Goal: Task Accomplishment & Management: Use online tool/utility

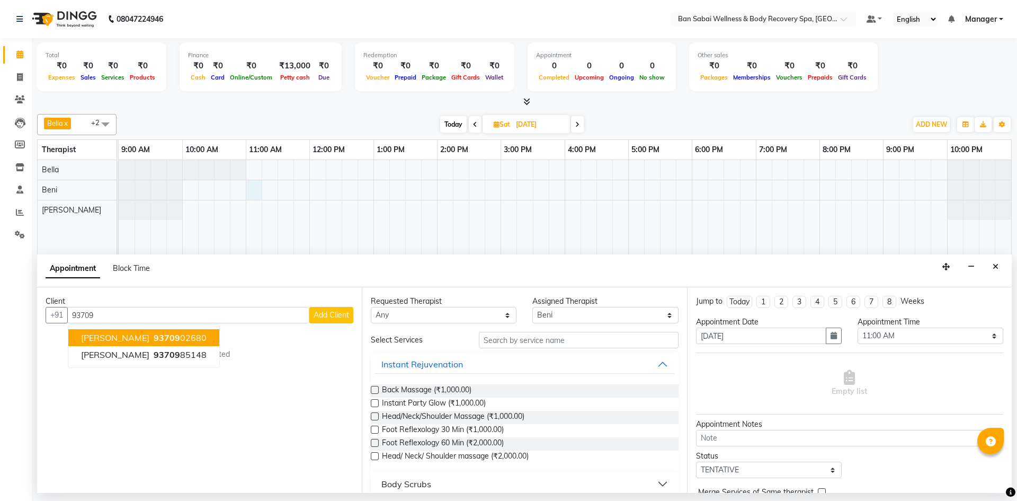
select select "88797"
select select "660"
select select "tentative"
click at [997, 269] on icon "Close" at bounding box center [996, 266] width 6 height 7
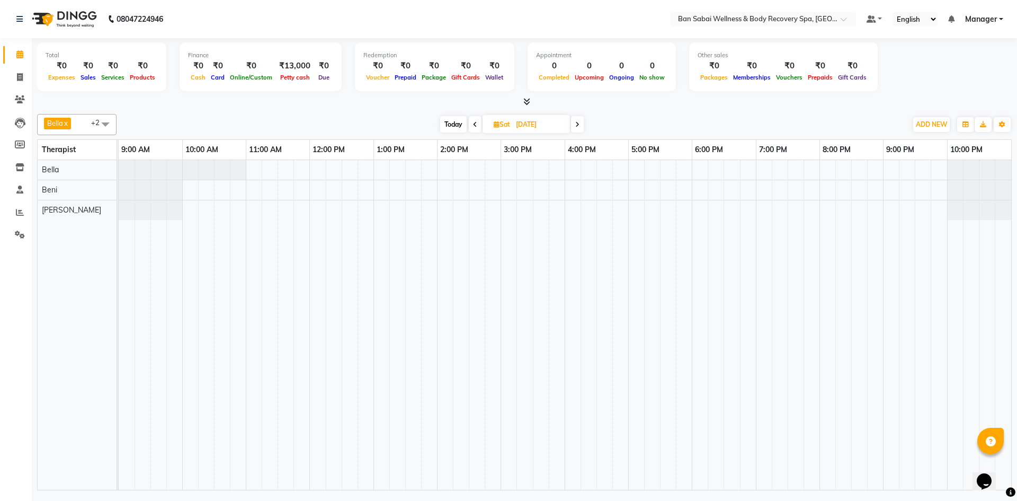
click at [453, 122] on span "Today" at bounding box center [453, 124] width 26 height 16
type input "02-09-2025"
drag, startPoint x: 940, startPoint y: 121, endPoint x: 935, endPoint y: 137, distance: 15.9
click at [939, 122] on span "ADD NEW" at bounding box center [931, 124] width 31 height 8
click at [899, 170] on link "Add Expense" at bounding box center [908, 172] width 84 height 14
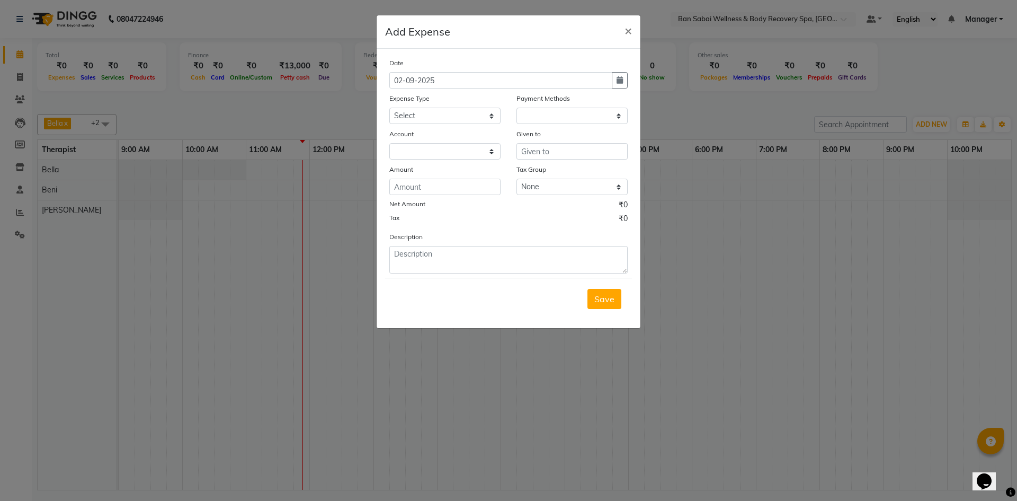
select select "1"
select select "8034"
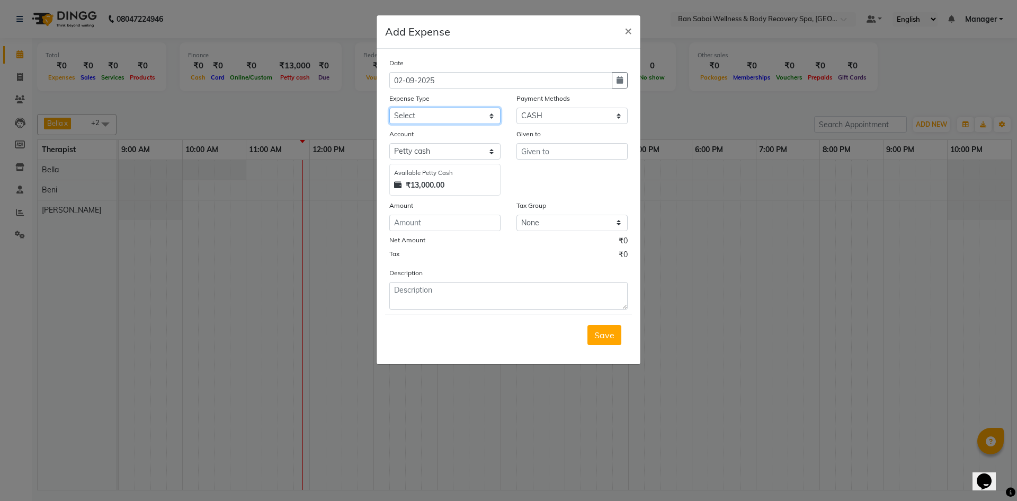
click at [464, 115] on select "Select Advance Salary Bank charges birthday cake birthday gifts Car maintenance…" at bounding box center [444, 116] width 111 height 16
select select "22188"
click at [389, 108] on select "Select Advance Salary Bank charges birthday cake birthday gifts Car maintenance…" at bounding box center [444, 116] width 111 height 16
click at [465, 225] on input "number" at bounding box center [444, 223] width 111 height 16
type input "90"
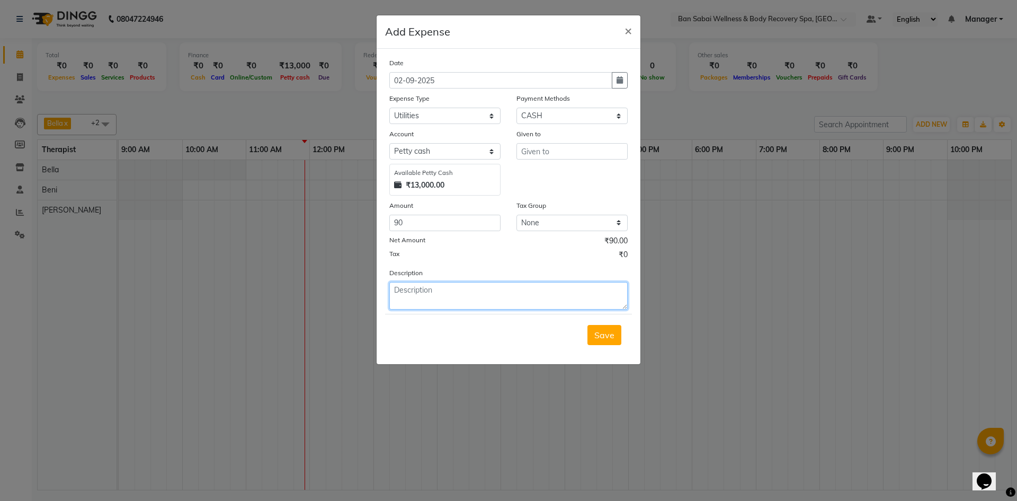
click at [446, 297] on textarea at bounding box center [508, 296] width 238 height 28
type textarea "basin pump suction"
click at [553, 151] on input "text" at bounding box center [572, 151] width 111 height 16
type input "b"
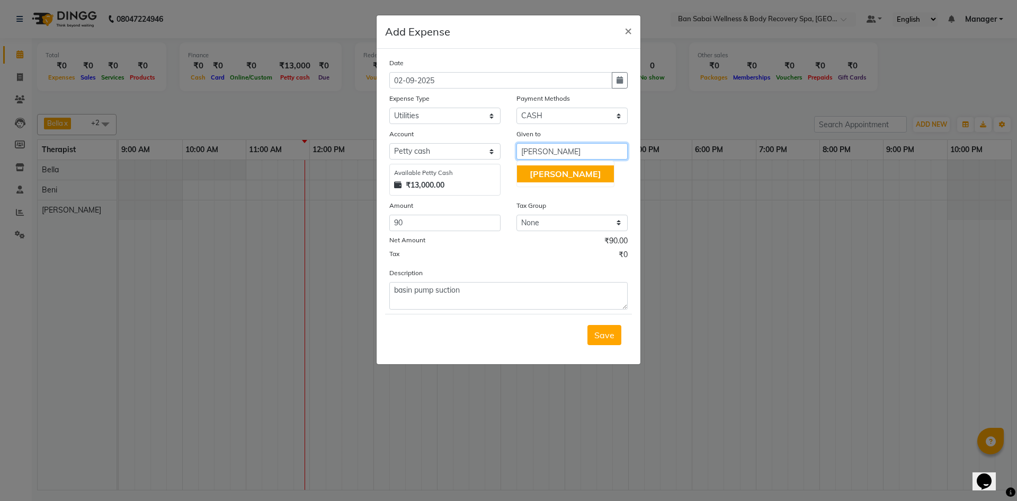
click at [555, 173] on button "[PERSON_NAME]" at bounding box center [565, 173] width 97 height 17
type input "[PERSON_NAME]"
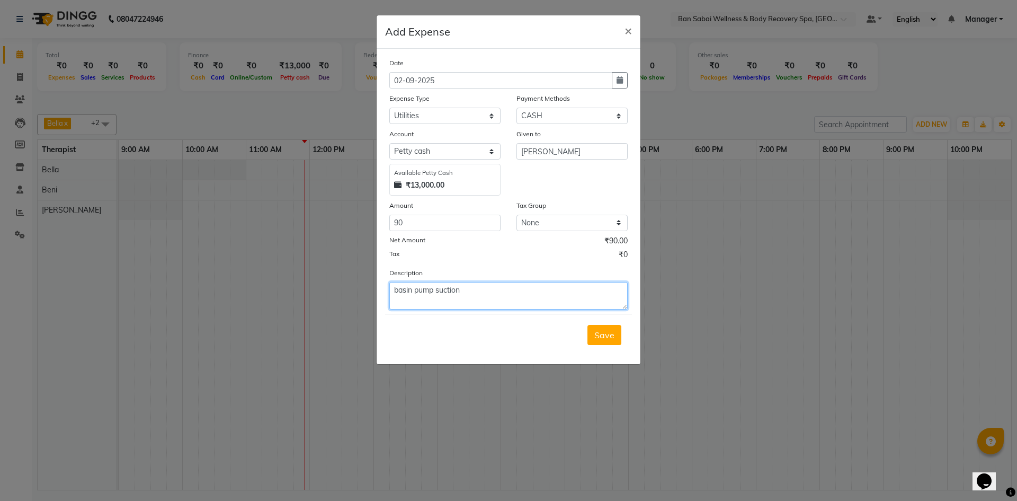
click at [503, 288] on textarea "basin pump suction" at bounding box center [508, 296] width 238 height 28
click at [607, 330] on span "Save" at bounding box center [605, 335] width 20 height 11
